Goal: Task Accomplishment & Management: Use online tool/utility

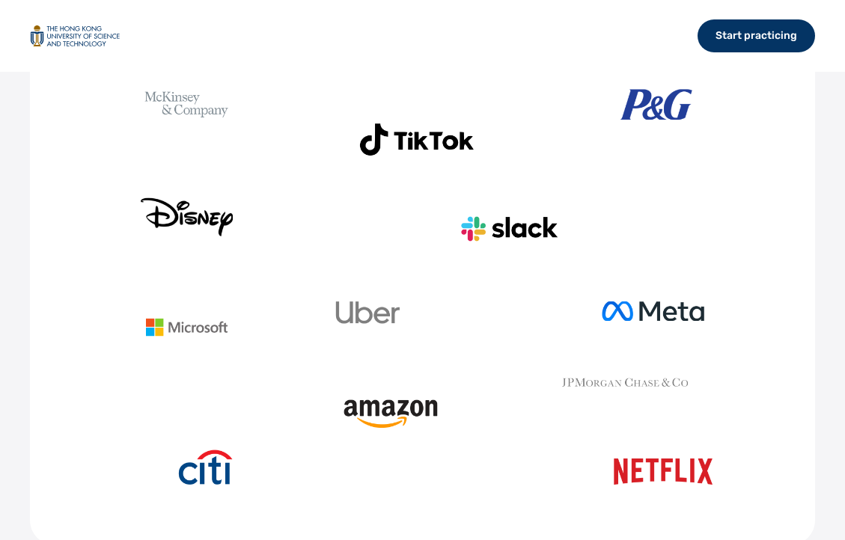
scroll to position [374, 0]
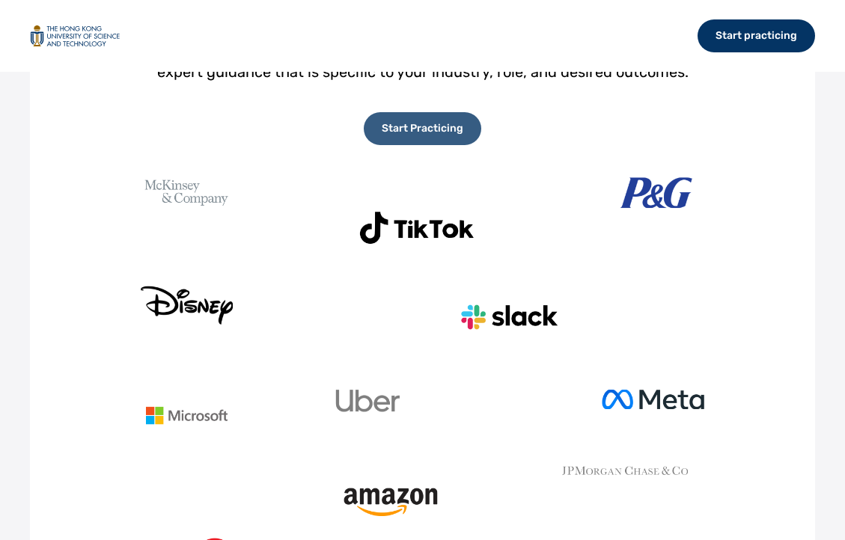
click at [400, 145] on div "Start Practicing" at bounding box center [422, 128] width 117 height 33
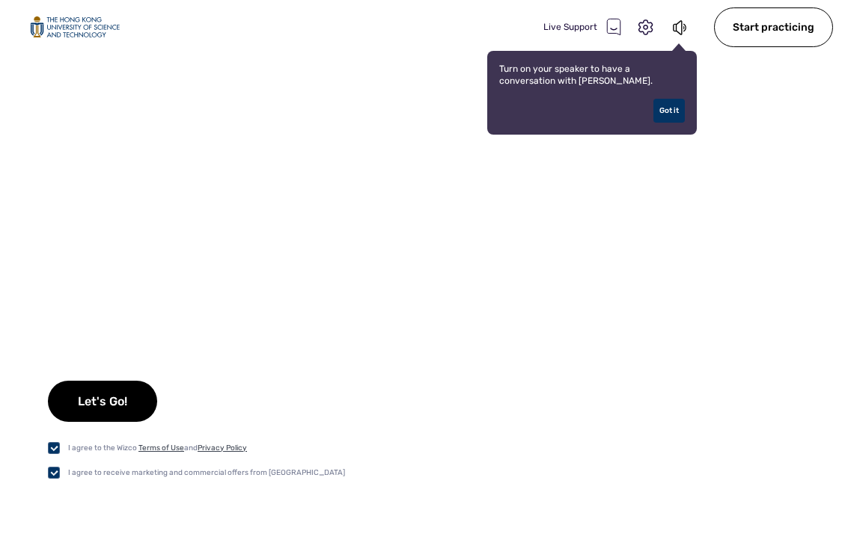
checkbox input "true"
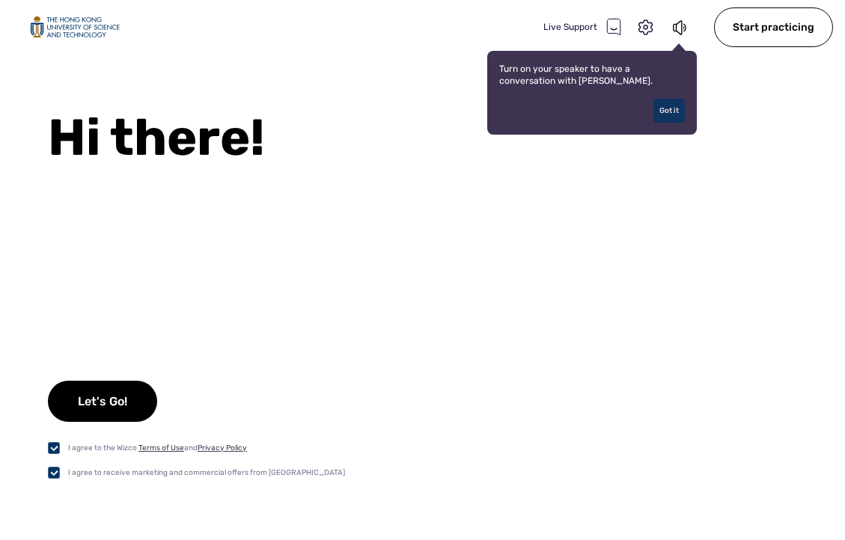
click at [674, 119] on div "Got it" at bounding box center [668, 111] width 31 height 24
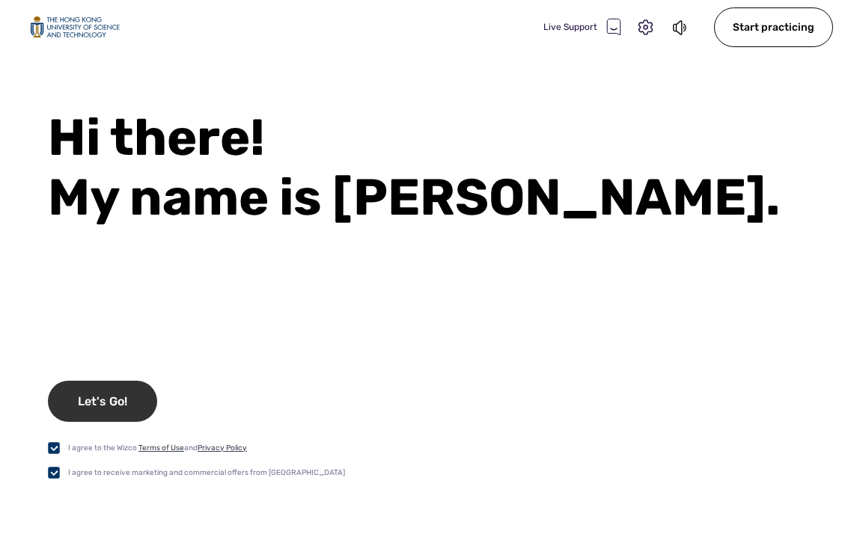
click at [118, 384] on div "Let's Go!" at bounding box center [102, 401] width 109 height 41
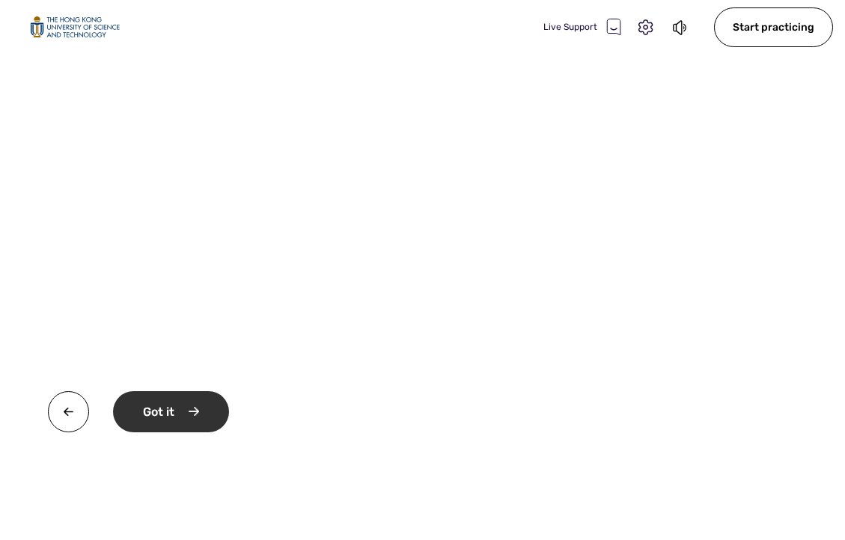
click at [174, 415] on div "Got it" at bounding box center [171, 411] width 116 height 41
click at [205, 402] on div "Okay" at bounding box center [169, 411] width 113 height 41
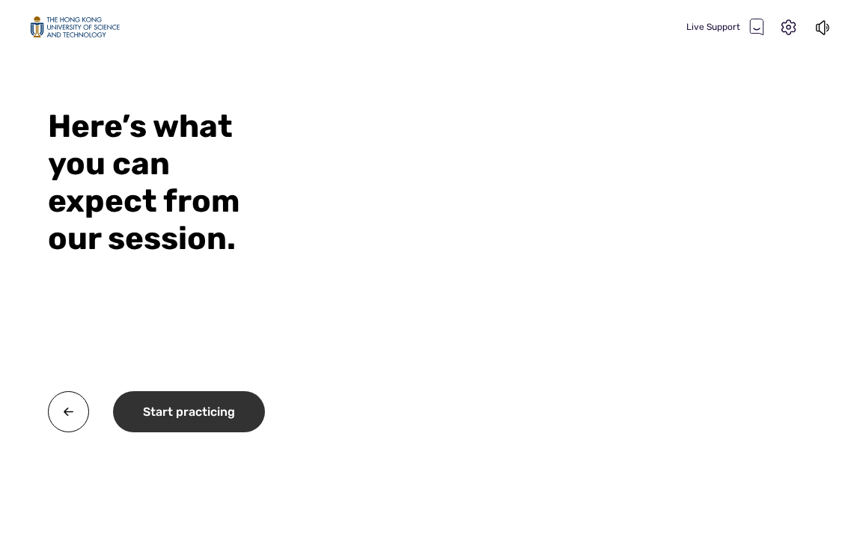
click at [229, 408] on div "Start practicing" at bounding box center [189, 411] width 152 height 41
